Goal: Navigation & Orientation: Find specific page/section

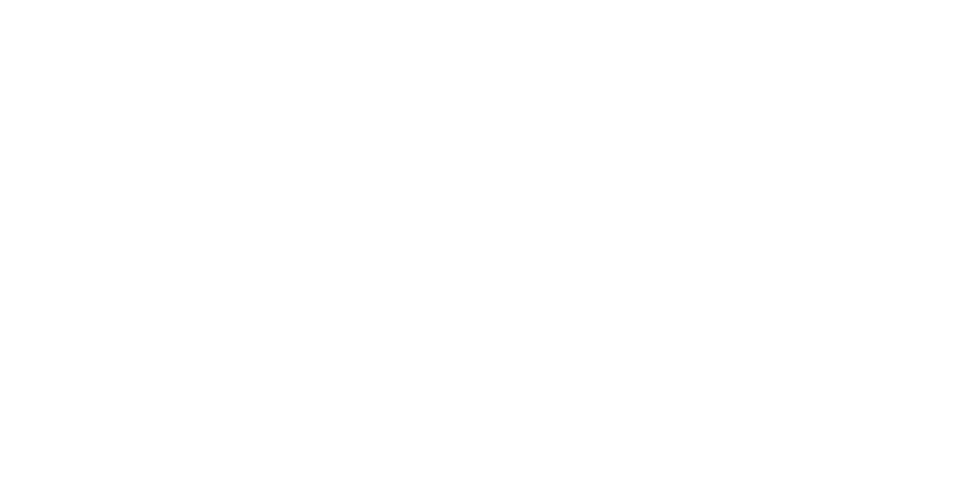
scroll to position [25, 0]
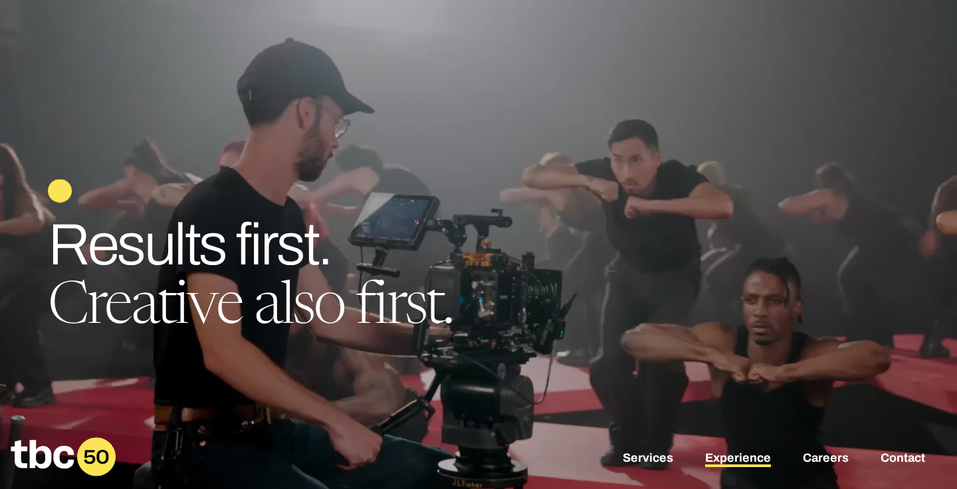
click at [743, 452] on link "Experience" at bounding box center [738, 459] width 66 height 16
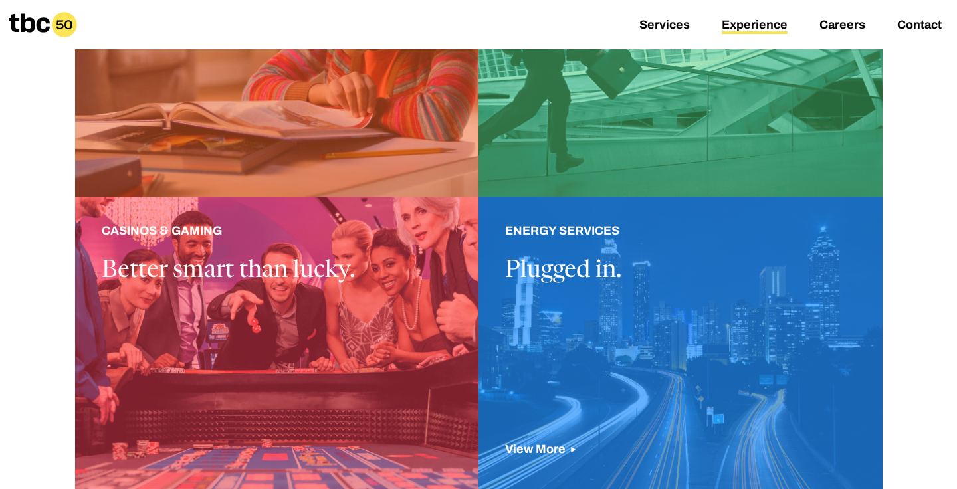
scroll to position [513, 0]
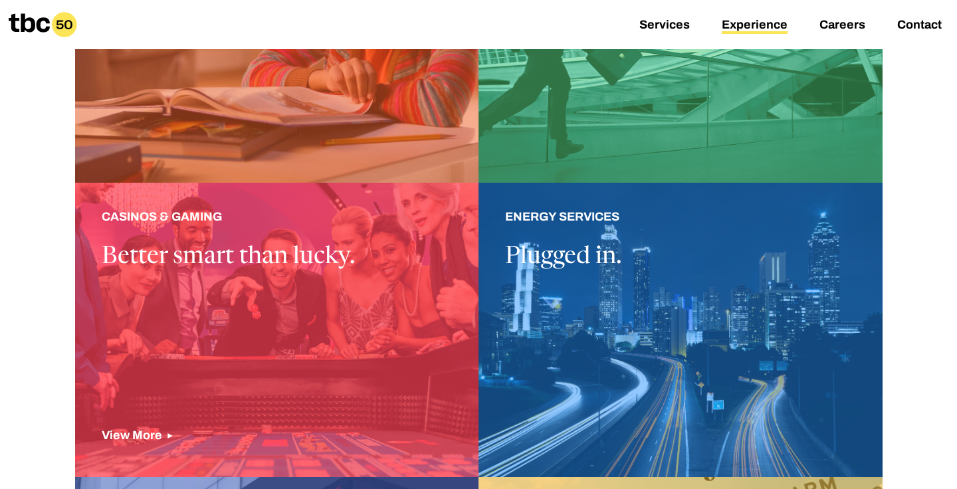
click at [357, 346] on div at bounding box center [277, 330] width 404 height 294
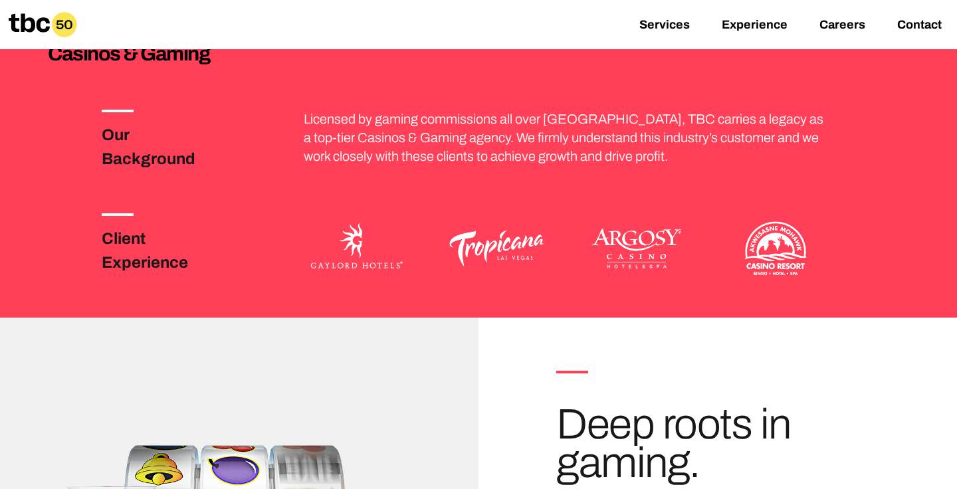
scroll to position [286, 0]
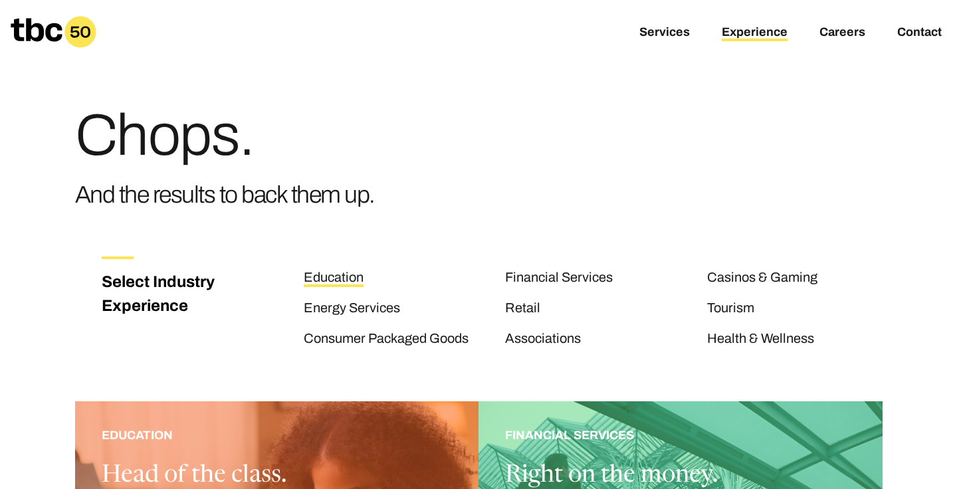
click at [331, 278] on link "Education" at bounding box center [334, 278] width 60 height 17
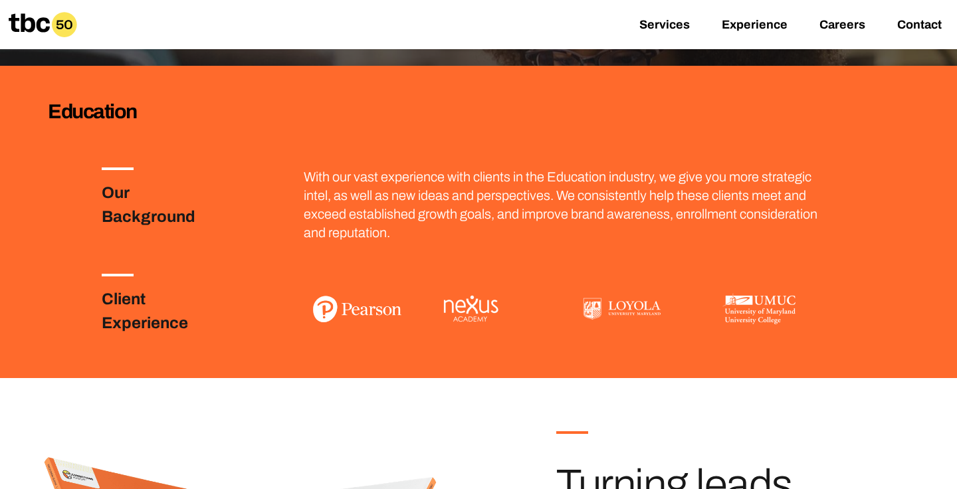
scroll to position [227, 0]
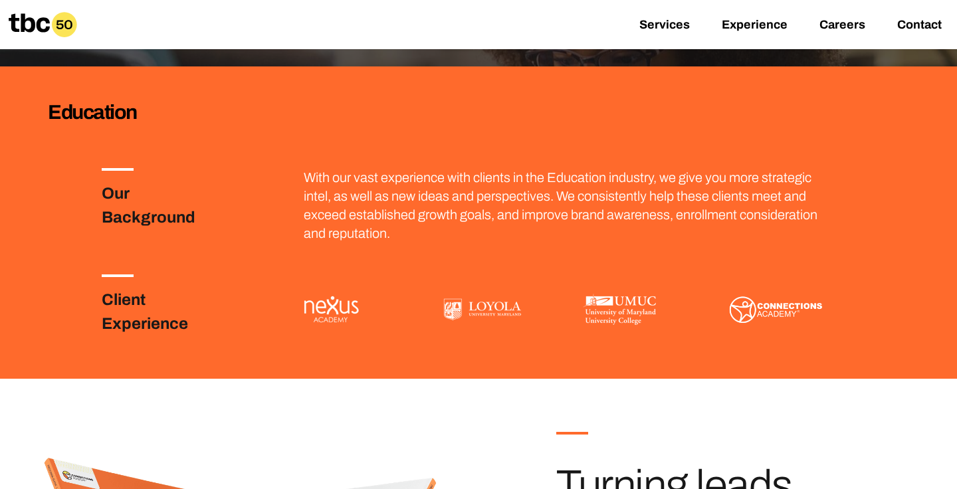
click at [137, 314] on h3 "Client Experience" at bounding box center [166, 312] width 128 height 48
click at [132, 298] on h3 "Client Experience" at bounding box center [166, 312] width 128 height 48
click at [132, 330] on h3 "Client Experience" at bounding box center [166, 312] width 128 height 48
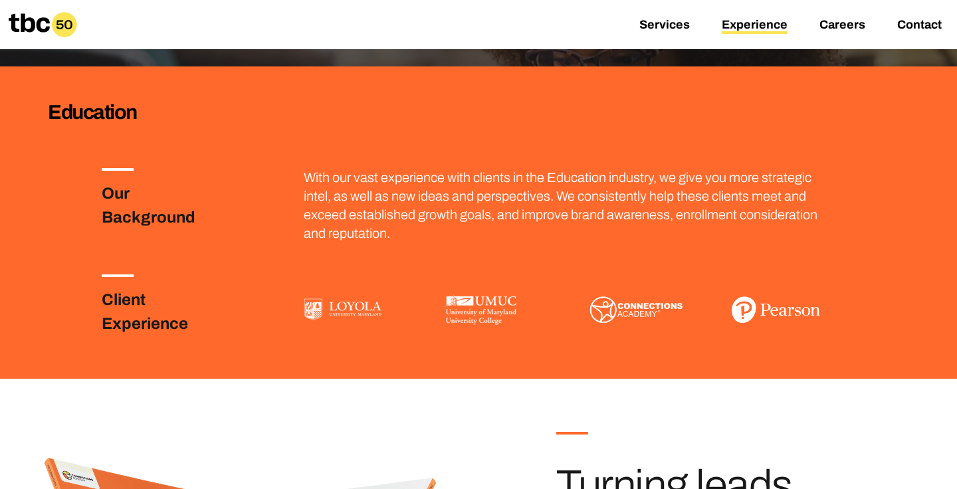
click at [753, 23] on link "Experience" at bounding box center [754, 26] width 66 height 16
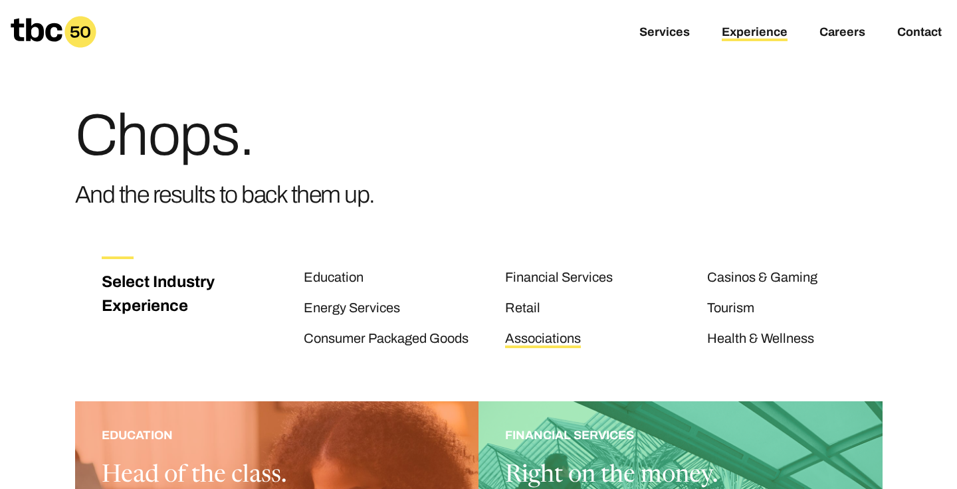
click at [525, 335] on link "Associations" at bounding box center [543, 339] width 76 height 17
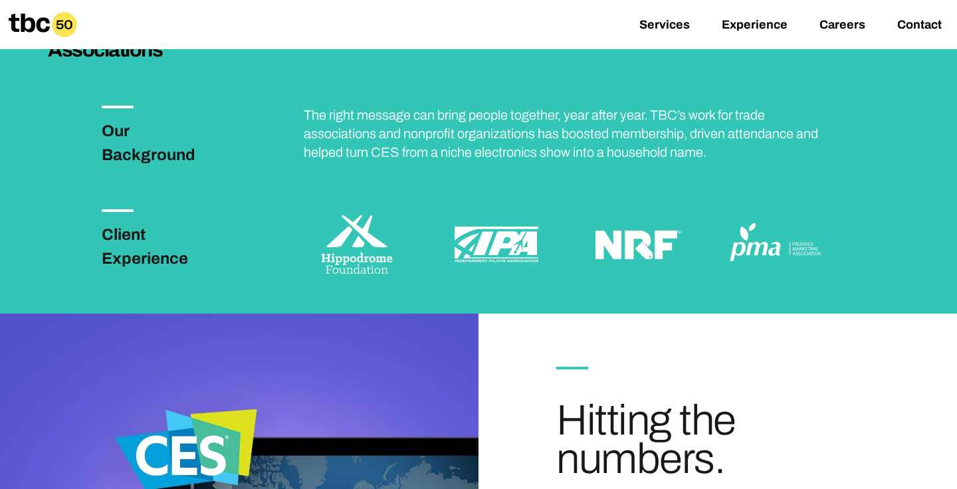
scroll to position [282, 0]
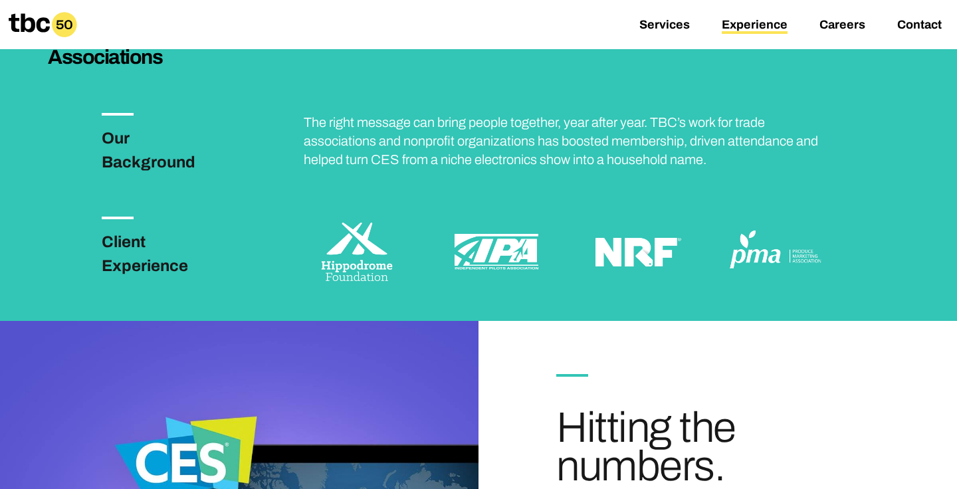
click at [740, 31] on link "Experience" at bounding box center [754, 26] width 66 height 16
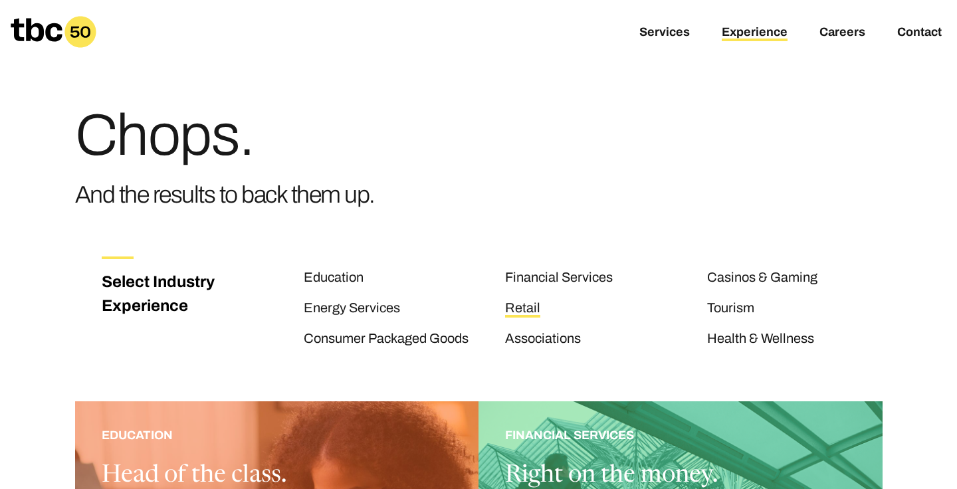
click at [525, 310] on link "Retail" at bounding box center [522, 308] width 35 height 17
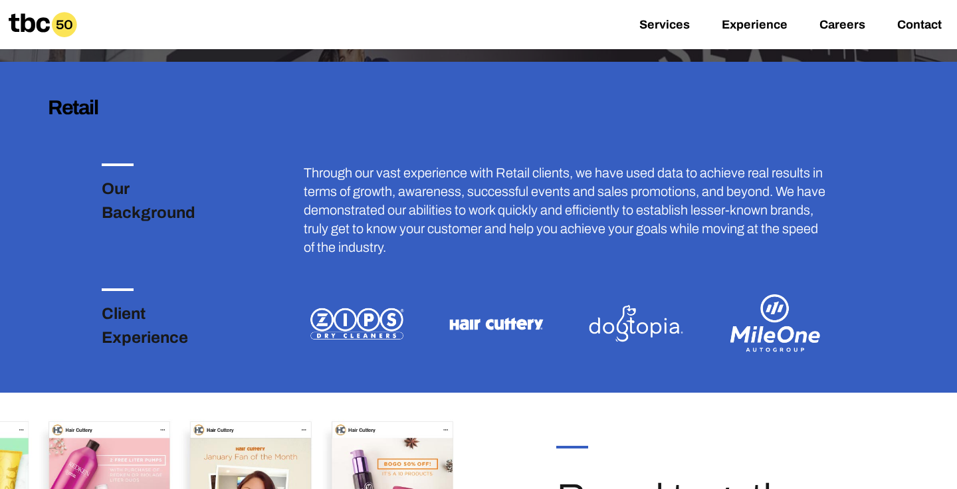
scroll to position [231, 0]
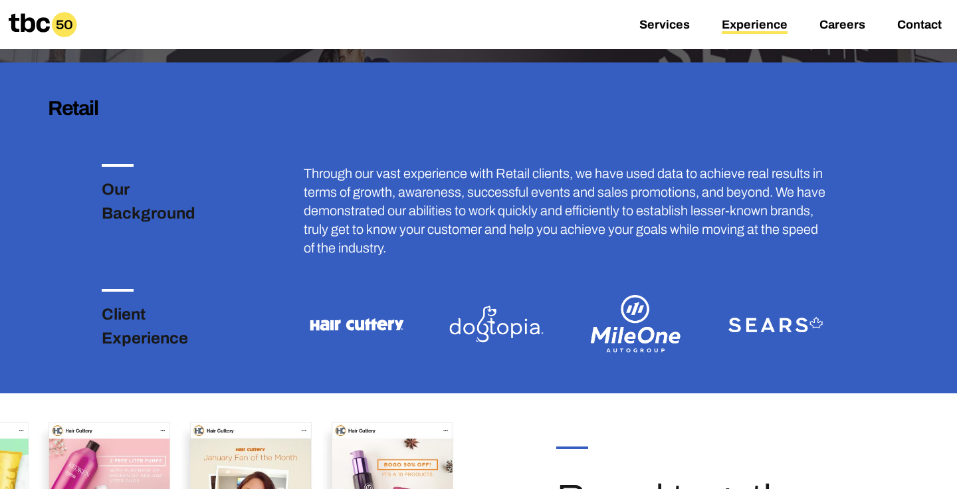
click at [755, 26] on link "Experience" at bounding box center [754, 26] width 66 height 16
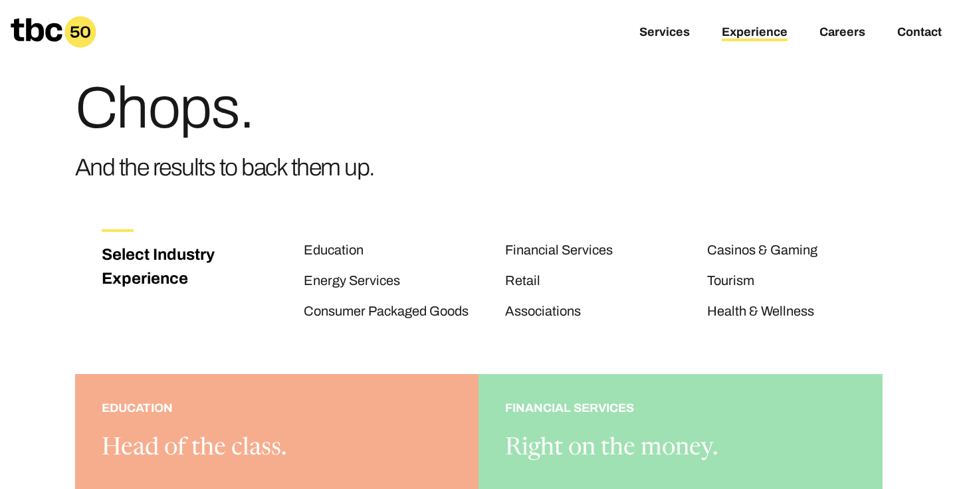
scroll to position [48, 0]
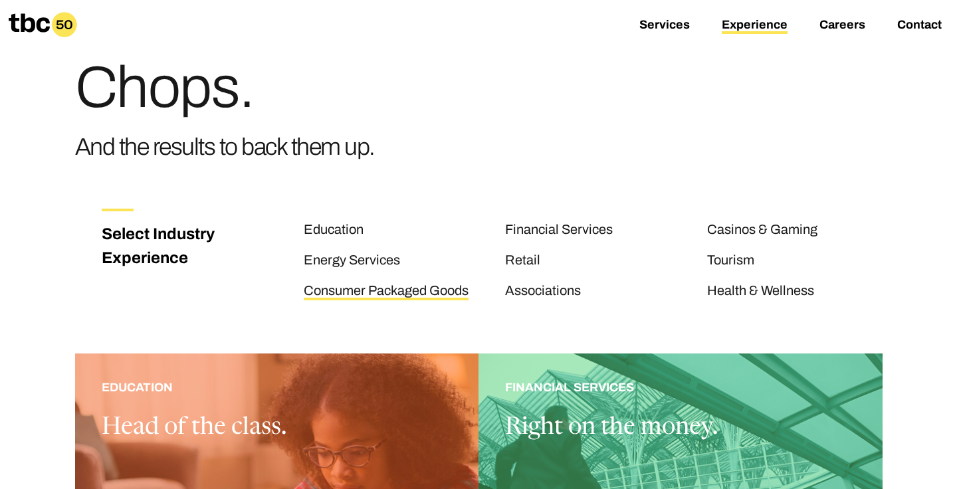
click at [433, 294] on link "Consumer Packaged Goods" at bounding box center [386, 291] width 165 height 17
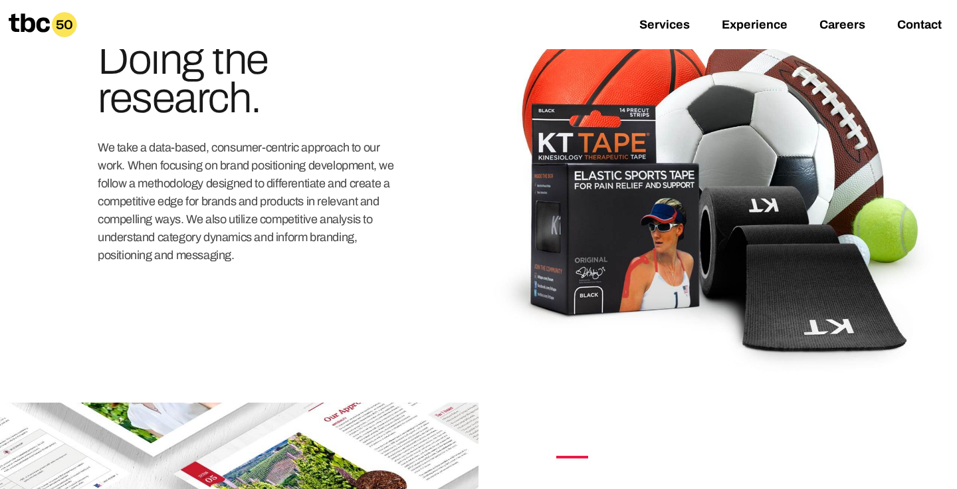
scroll to position [973, 0]
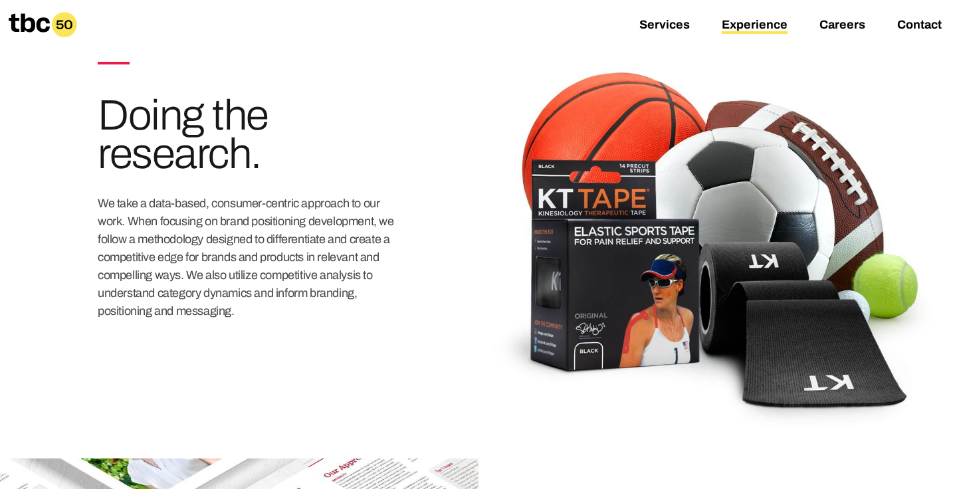
click at [740, 28] on link "Experience" at bounding box center [754, 26] width 66 height 16
